Goal: Use online tool/utility: Utilize a website feature to perform a specific function

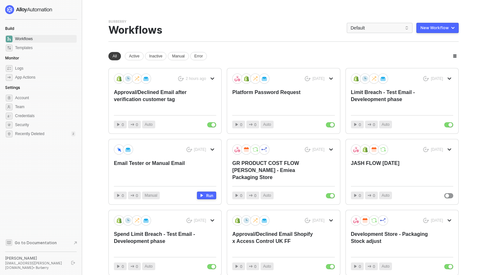
scroll to position [12, 0]
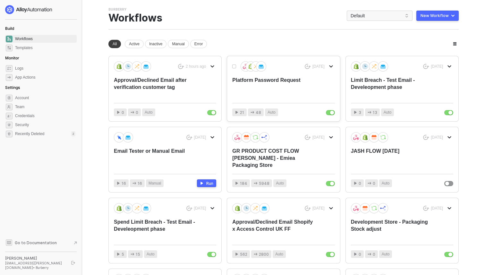
click at [275, 85] on div "Platform Password Request" at bounding box center [273, 87] width 82 height 21
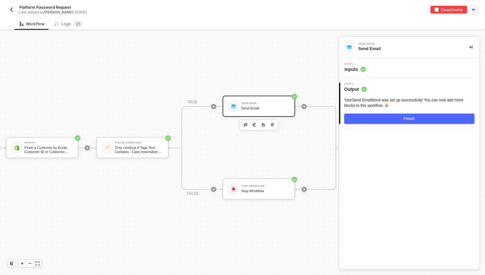
scroll to position [11, 122]
